Goal: Task Accomplishment & Management: Use online tool/utility

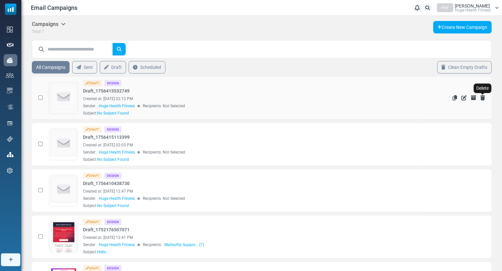
click at [482, 97] on icon "Delete" at bounding box center [482, 97] width 5 height 5
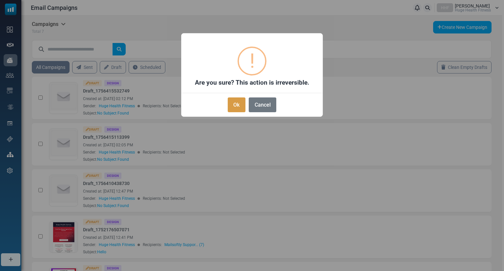
click at [239, 104] on button "Ok" at bounding box center [237, 104] width 18 height 15
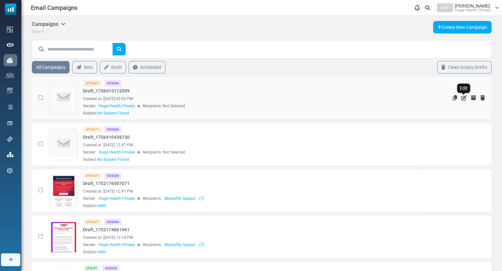
click at [465, 98] on icon "Edit" at bounding box center [463, 97] width 5 height 5
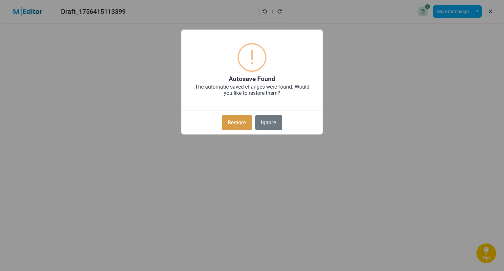
click at [241, 124] on button "Restore" at bounding box center [237, 122] width 30 height 15
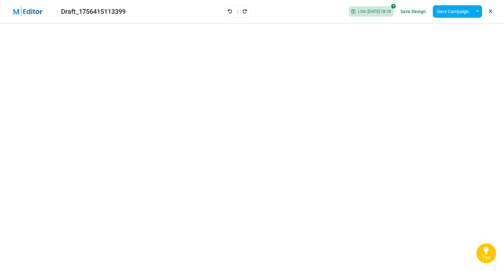
click at [19, 10] on img at bounding box center [32, 11] width 43 height 9
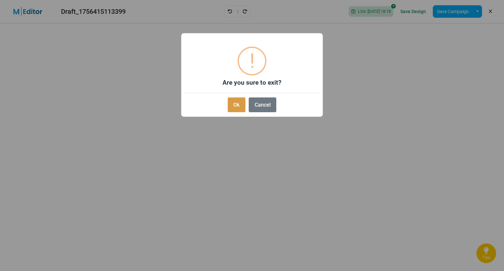
click at [238, 104] on button "Ok" at bounding box center [237, 104] width 18 height 15
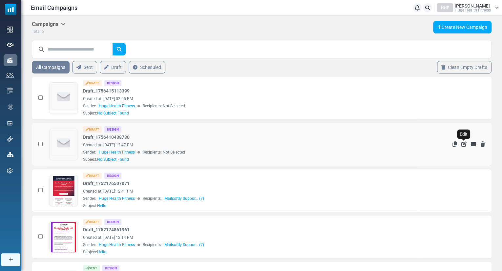
click at [462, 143] on icon "Edit" at bounding box center [463, 143] width 5 height 5
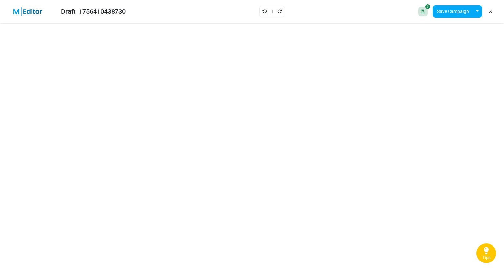
click at [491, 12] on icon at bounding box center [490, 11] width 3 height 0
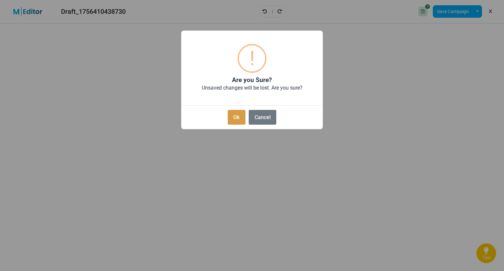
click at [241, 117] on button "Ok" at bounding box center [237, 117] width 18 height 15
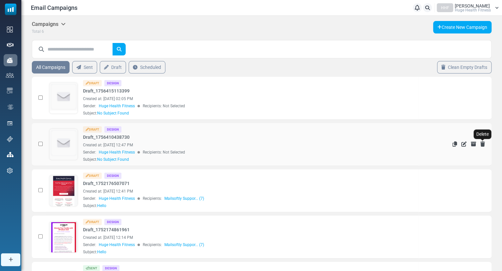
click at [483, 143] on icon "Delete" at bounding box center [482, 143] width 5 height 5
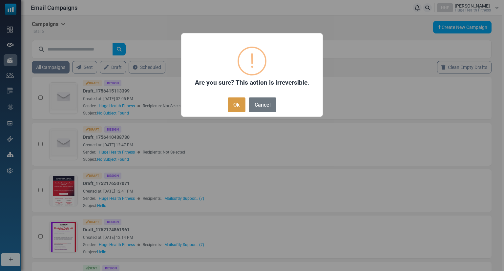
click at [239, 103] on button "Ok" at bounding box center [237, 104] width 18 height 15
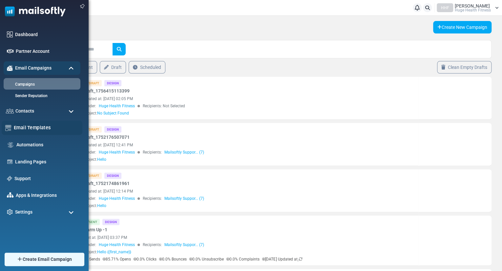
click at [27, 125] on link "Email Templates" at bounding box center [46, 127] width 65 height 7
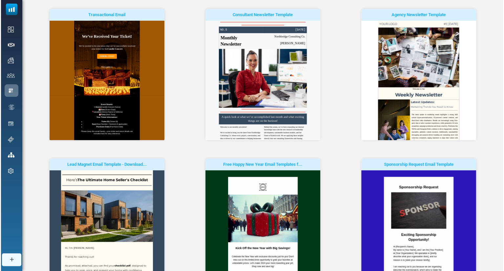
scroll to position [80, 0]
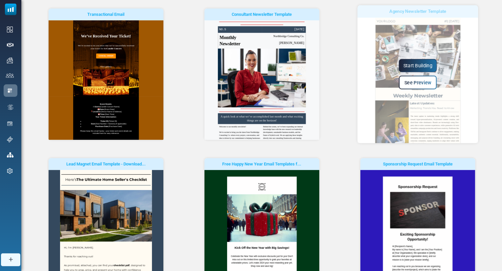
click at [469, 76] on div "Start Building See Preview" at bounding box center [417, 74] width 121 height 30
drag, startPoint x: 474, startPoint y: 77, endPoint x: 425, endPoint y: 86, distance: 50.1
click at [425, 86] on div "Start Building See Preview" at bounding box center [417, 74] width 121 height 30
click at [425, 86] on link "See Preview" at bounding box center [418, 82] width 38 height 14
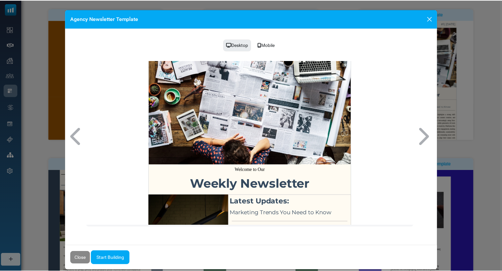
scroll to position [0, 0]
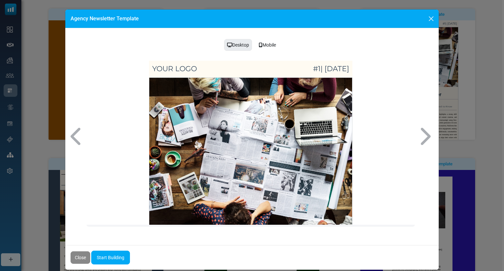
drag, startPoint x: 413, startPoint y: 77, endPoint x: 517, endPoint y: 110, distance: 108.3
click at [433, 21] on button "Close" at bounding box center [431, 19] width 10 height 10
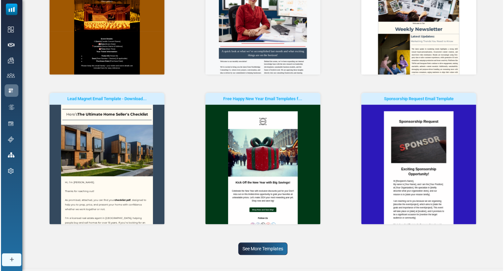
scroll to position [154, 0]
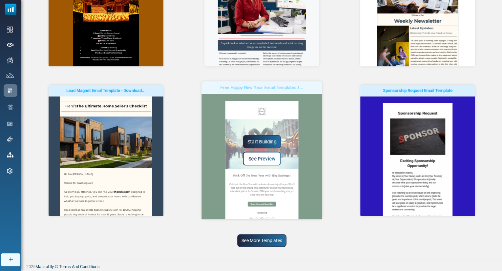
click at [255, 161] on link "See Preview" at bounding box center [262, 159] width 38 height 14
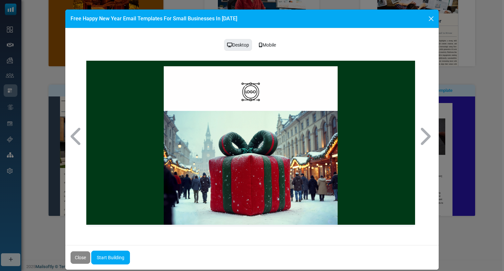
scroll to position [0, 0]
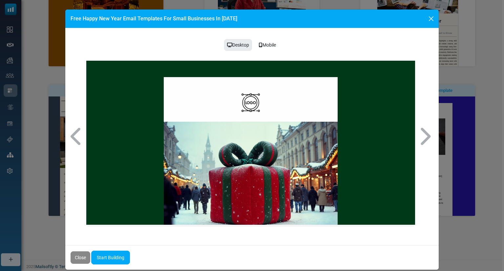
drag, startPoint x: 413, startPoint y: 111, endPoint x: 502, endPoint y: 162, distance: 102.3
click at [429, 18] on button "Close" at bounding box center [431, 19] width 10 height 10
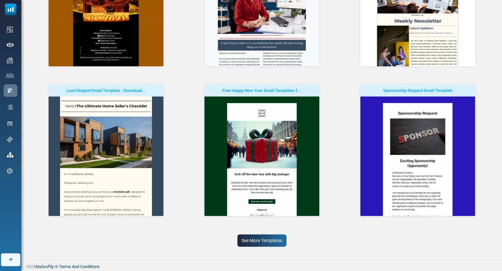
click at [273, 240] on link "See More Templates" at bounding box center [261, 240] width 49 height 12
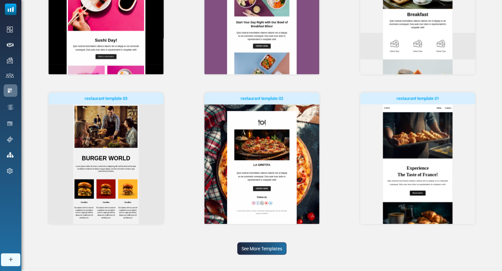
scroll to position [456, 0]
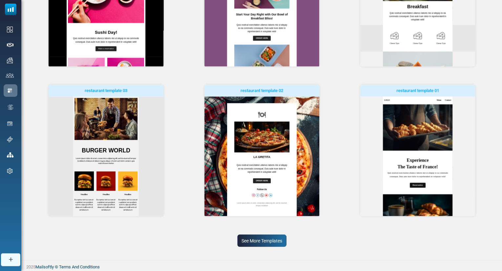
click at [265, 240] on link "See More Templates" at bounding box center [261, 240] width 49 height 12
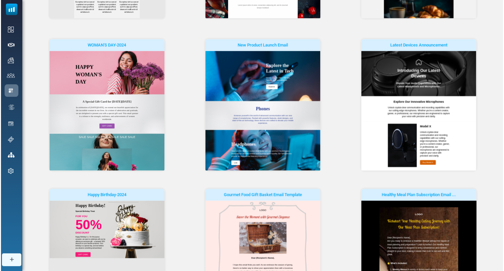
scroll to position [652, 0]
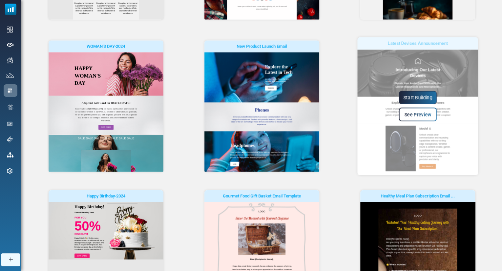
click at [433, 114] on link "See Preview" at bounding box center [418, 115] width 38 height 14
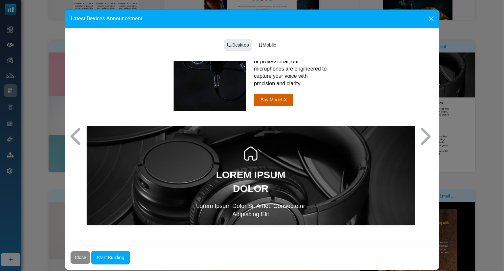
scroll to position [253, 0]
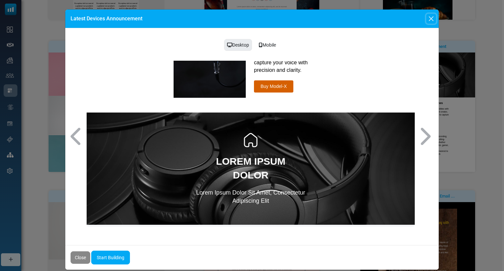
click at [432, 20] on button "Close" at bounding box center [431, 19] width 10 height 10
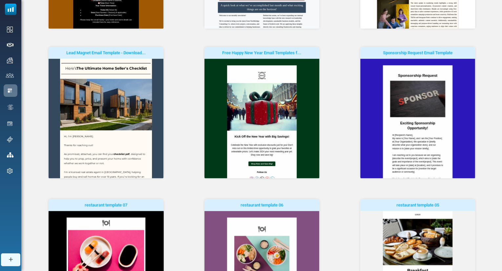
scroll to position [180, 0]
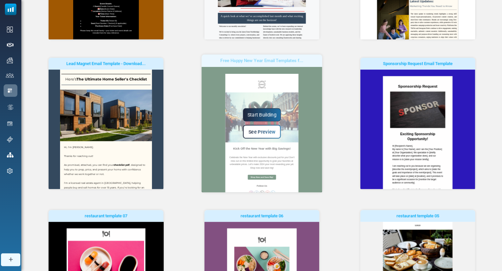
click at [263, 121] on div "Start Building See Preview" at bounding box center [261, 123] width 121 height 30
click at [263, 118] on link "Start Building" at bounding box center [262, 114] width 38 height 13
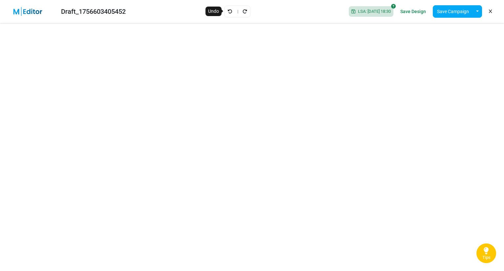
click at [228, 10] on icon "Undo" at bounding box center [230, 11] width 5 height 5
click at [491, 9] on link at bounding box center [490, 11] width 6 height 11
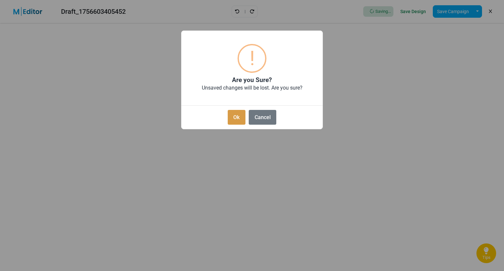
click at [232, 114] on button "Ok" at bounding box center [237, 117] width 18 height 15
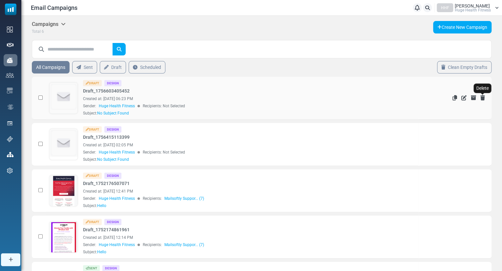
click at [484, 97] on icon "Delete" at bounding box center [482, 97] width 5 height 5
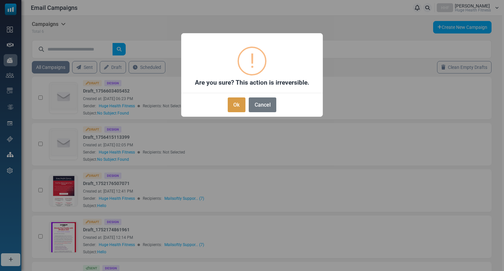
click at [238, 105] on button "Ok" at bounding box center [237, 104] width 18 height 15
